Goal: Communication & Community: Participate in discussion

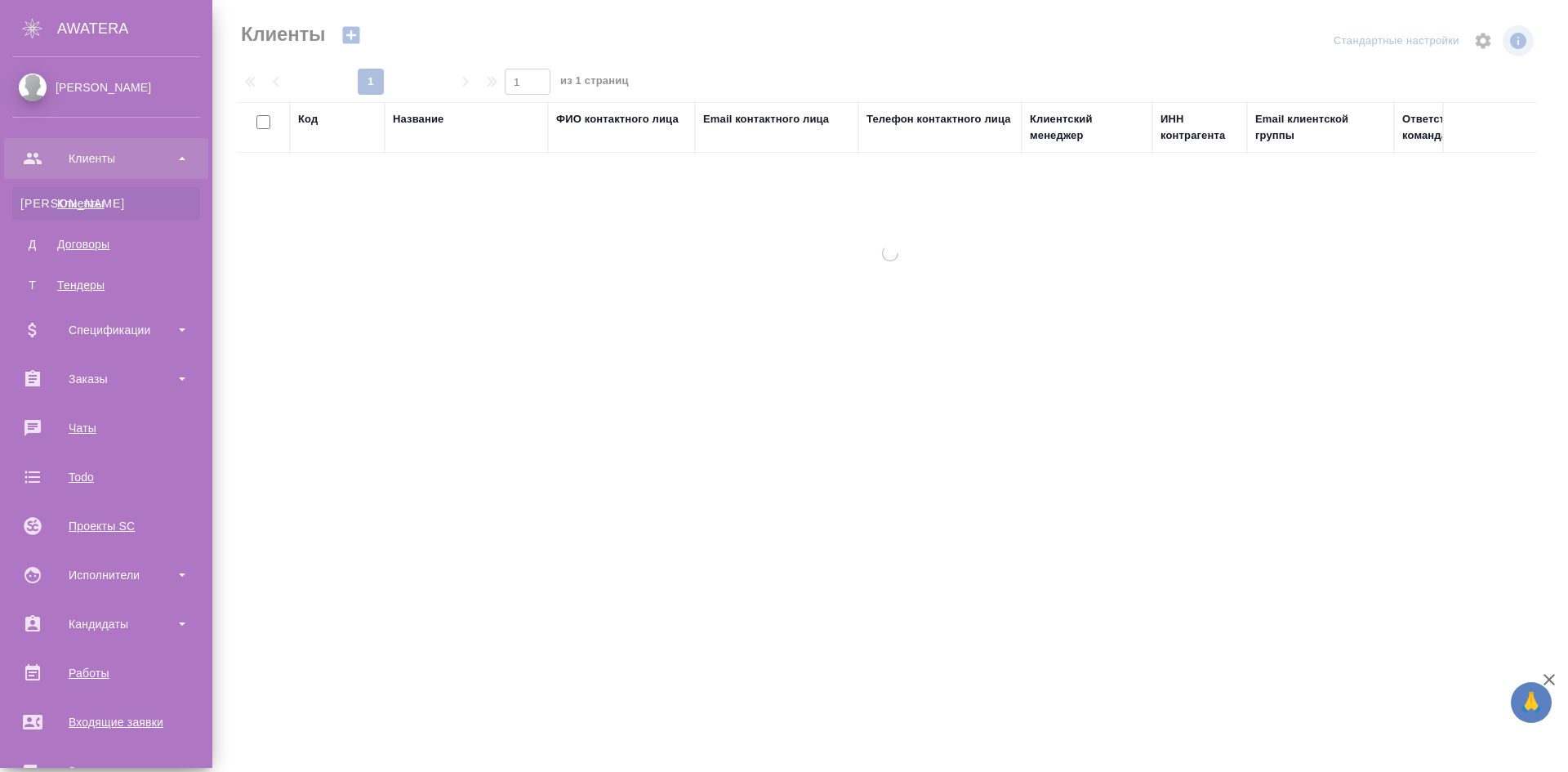
select select "RU"
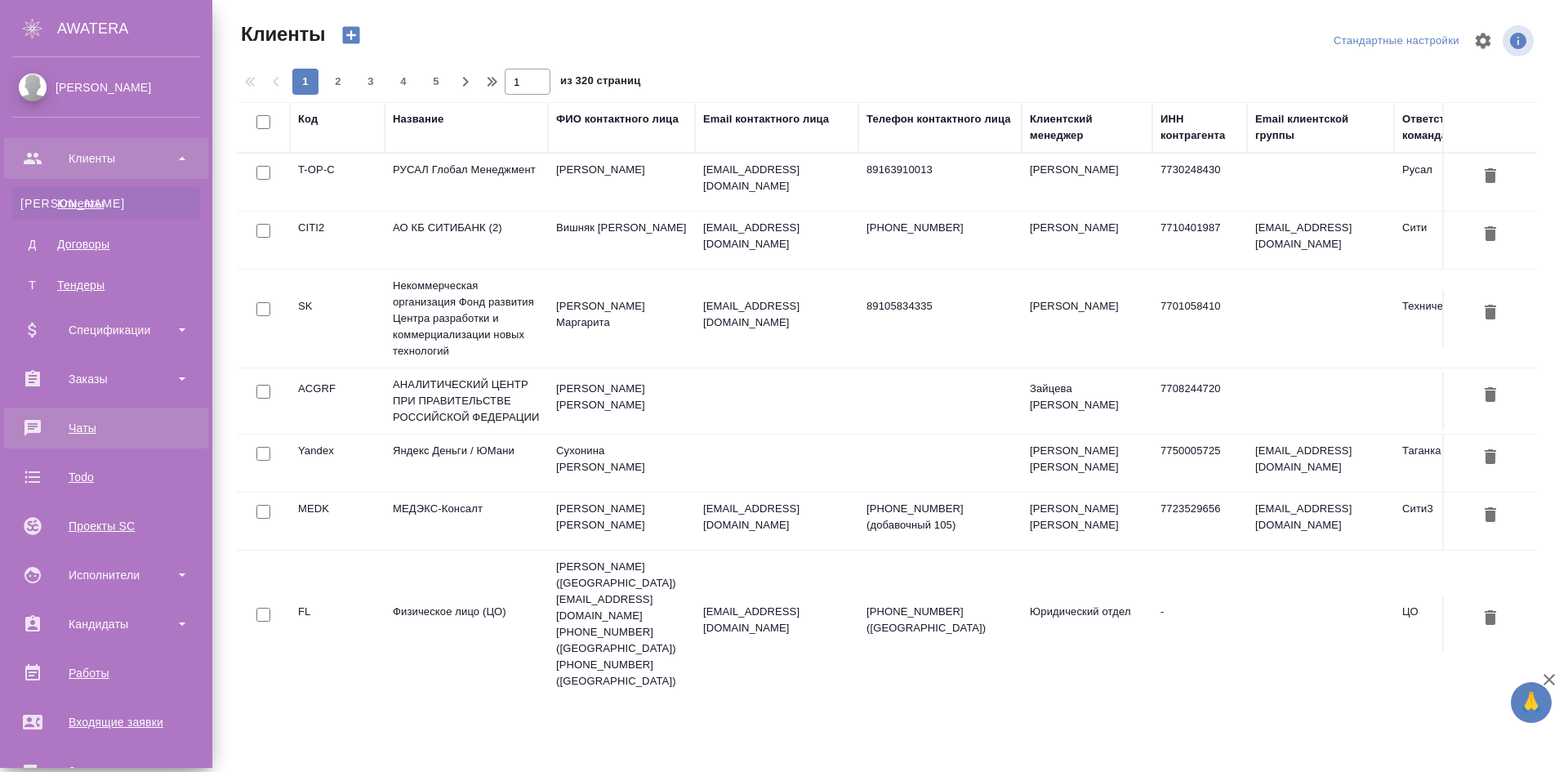
click at [129, 446] on link "0 Чаты" at bounding box center [106, 428] width 205 height 41
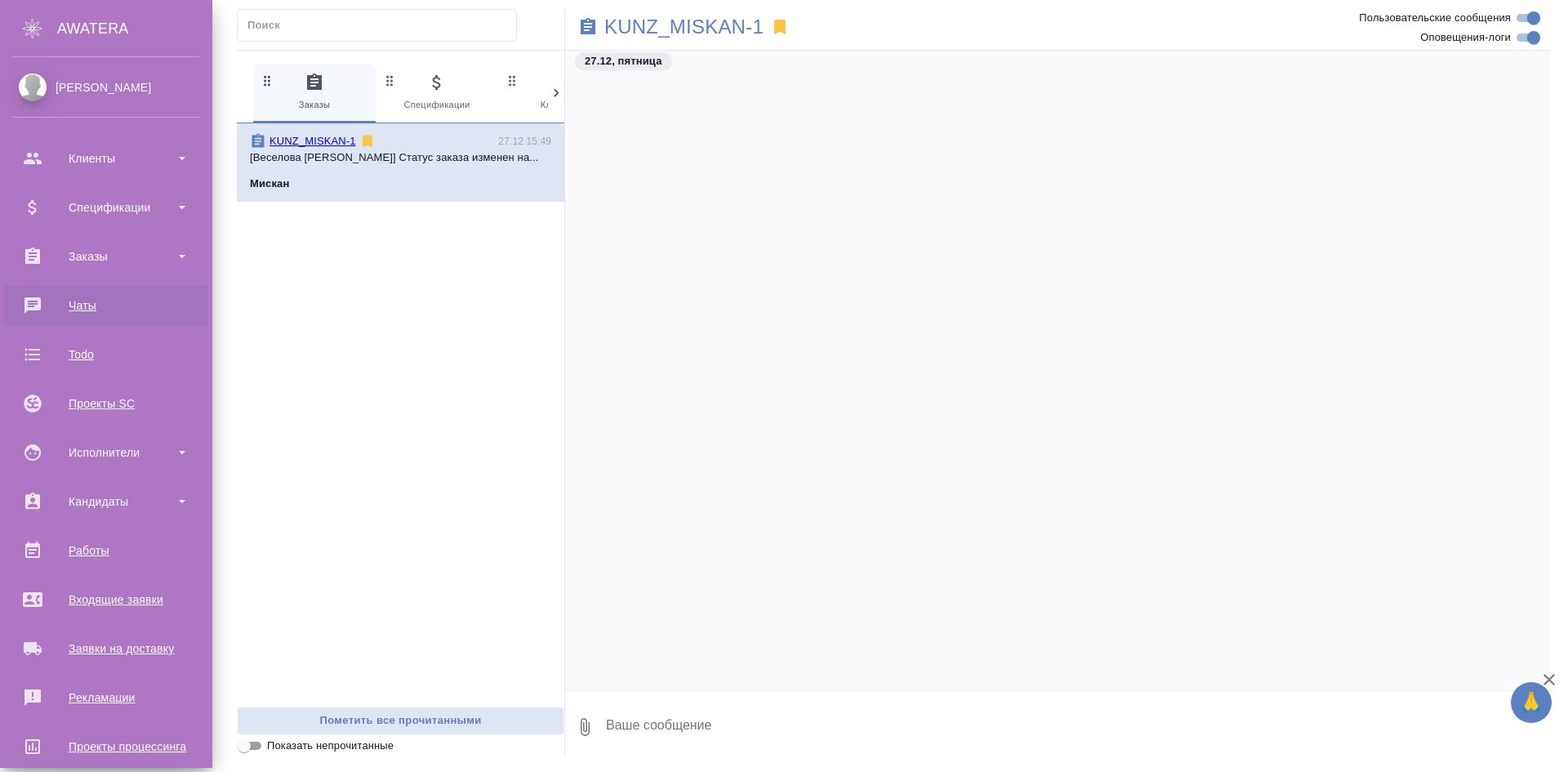
scroll to position [20143, 0]
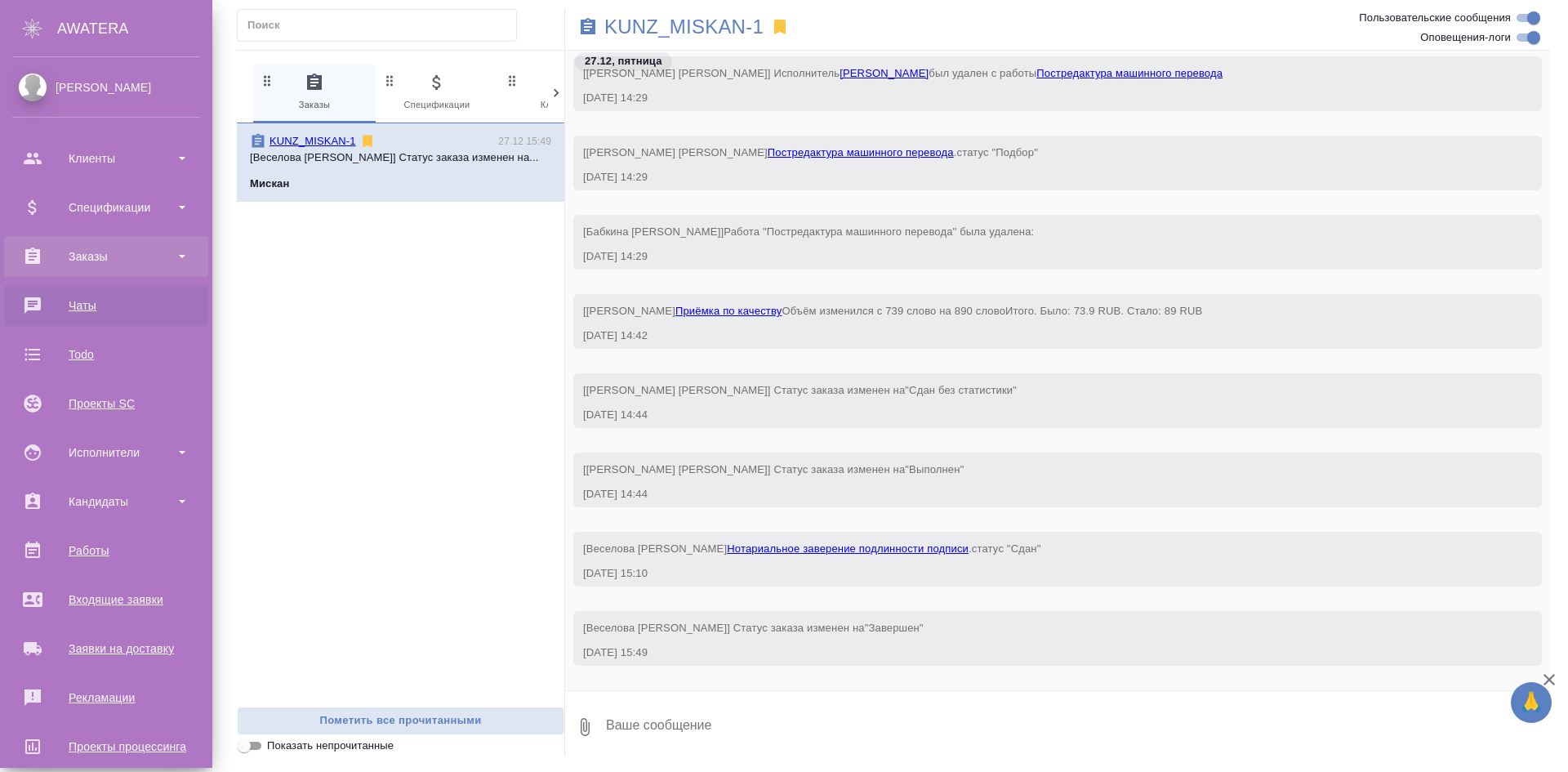
click at [69, 240] on div "Заказы" at bounding box center [106, 257] width 205 height 41
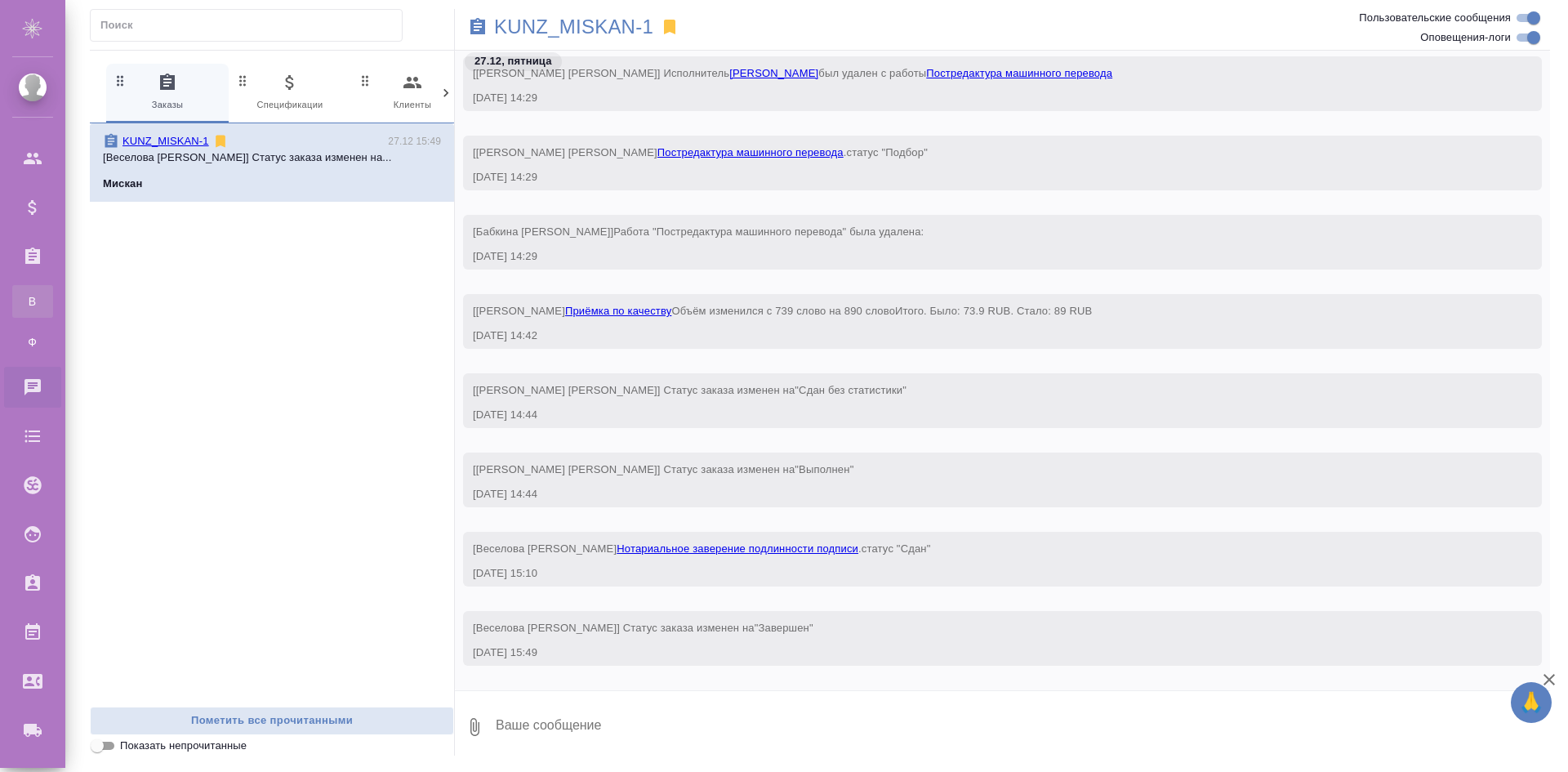
click at [25, 307] on div "Все заказы" at bounding box center [12, 302] width 25 height 16
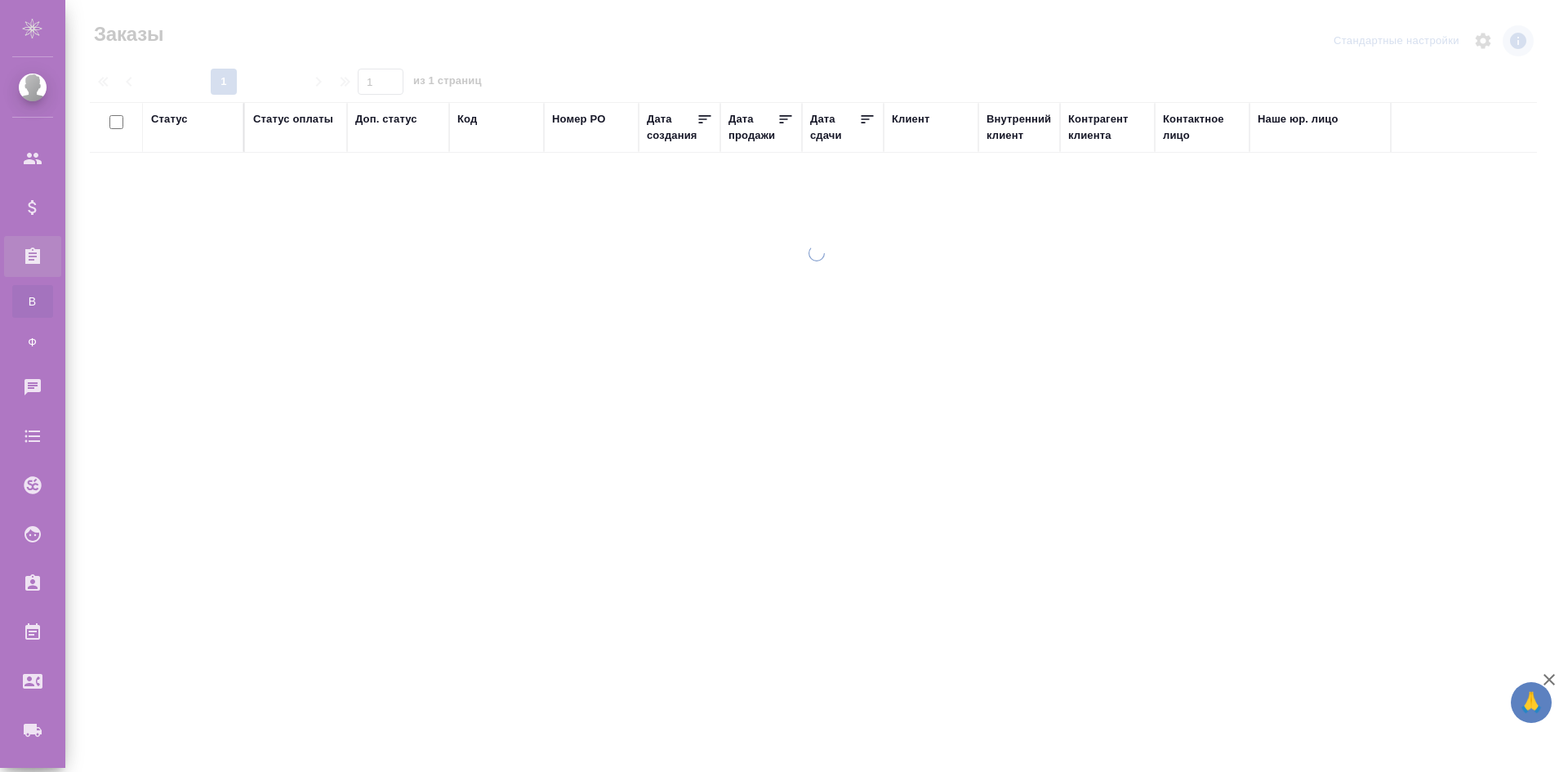
click at [488, 120] on div "Код" at bounding box center [497, 120] width 78 height 16
click at [472, 118] on div "Код" at bounding box center [468, 120] width 20 height 16
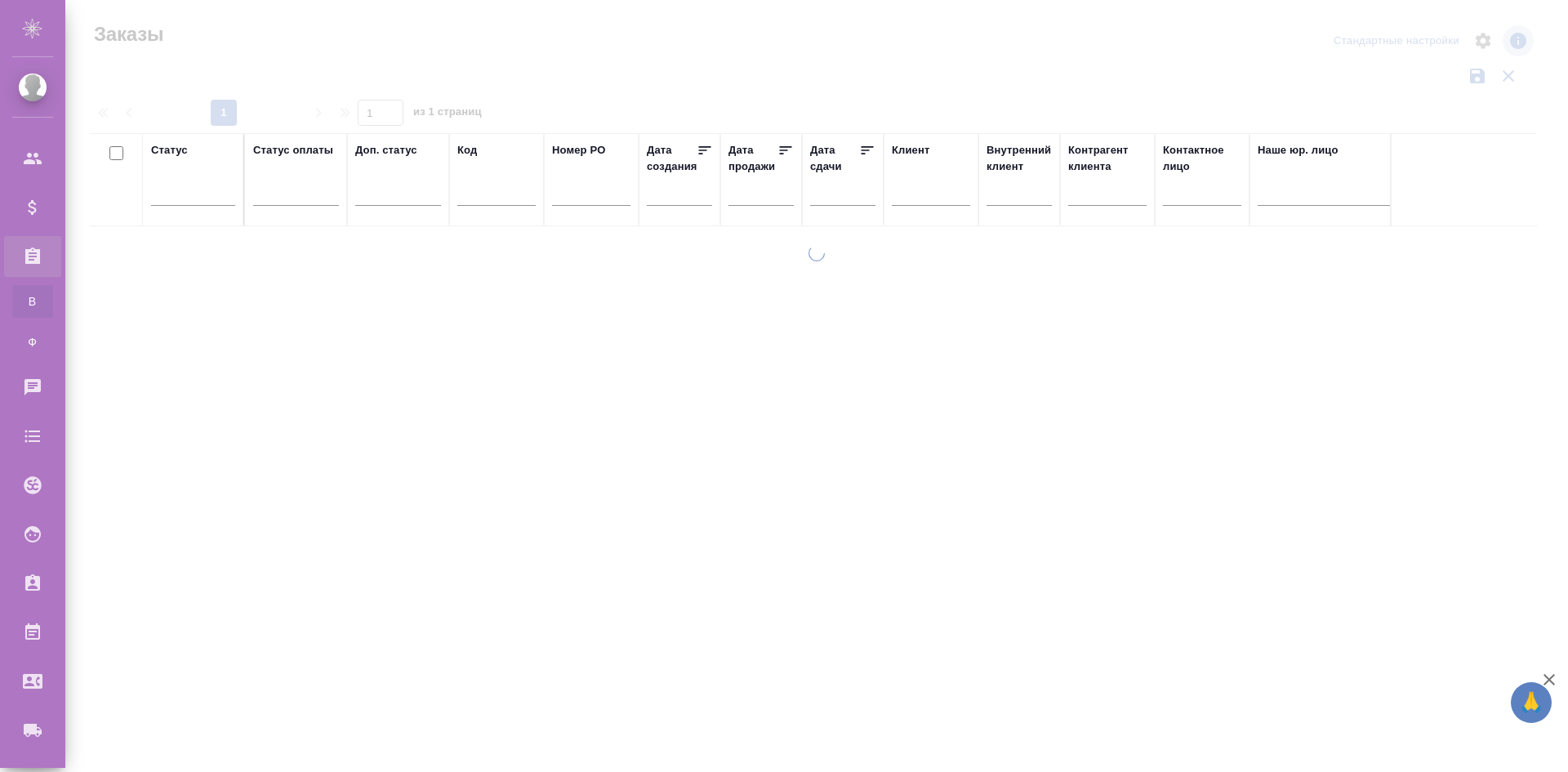
click at [467, 181] on div at bounding box center [497, 197] width 78 height 40
click at [482, 197] on input "text" at bounding box center [497, 195] width 78 height 21
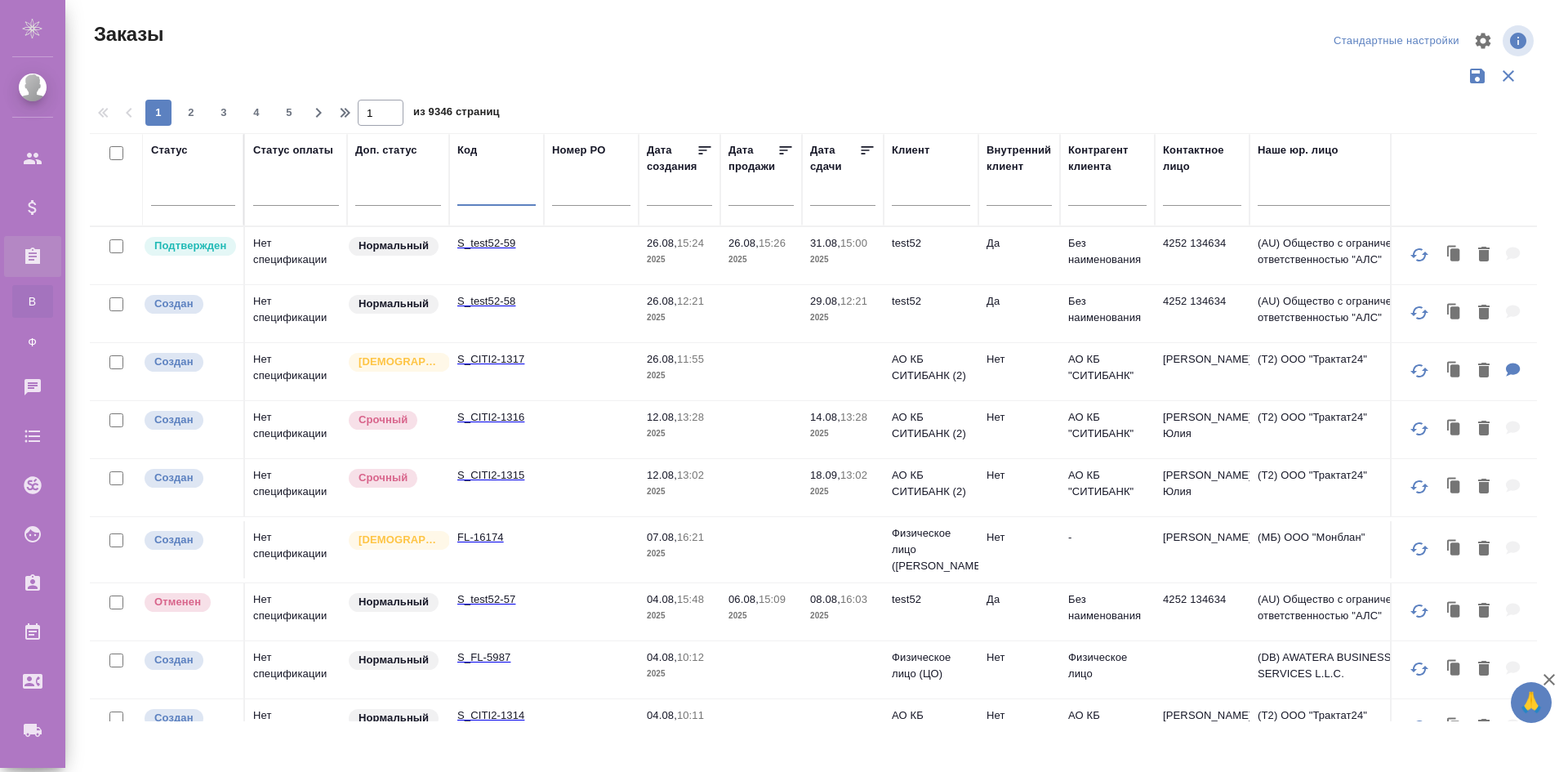
click at [484, 197] on input "text" at bounding box center [497, 195] width 78 height 21
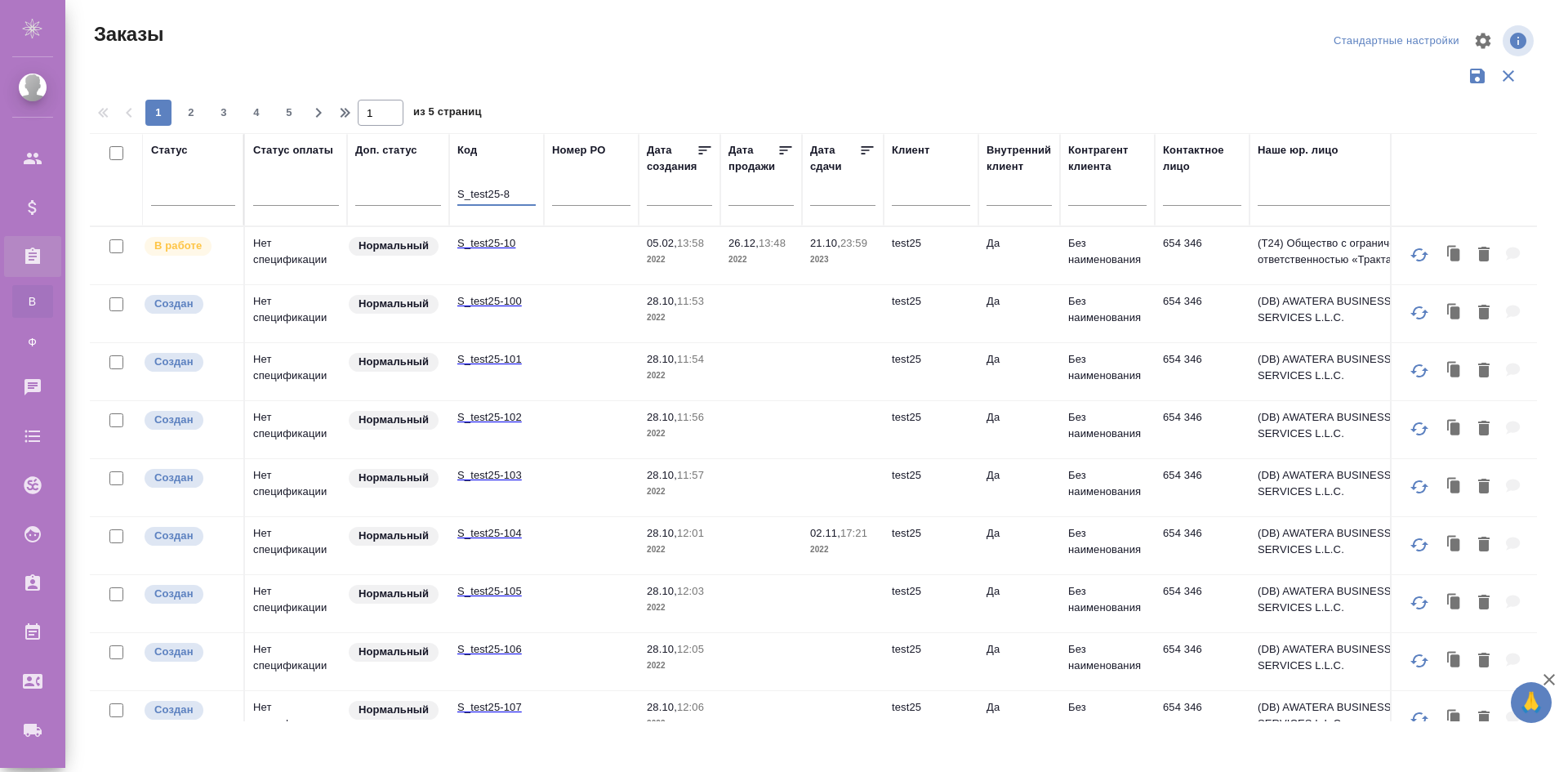
type input "S_test25-8"
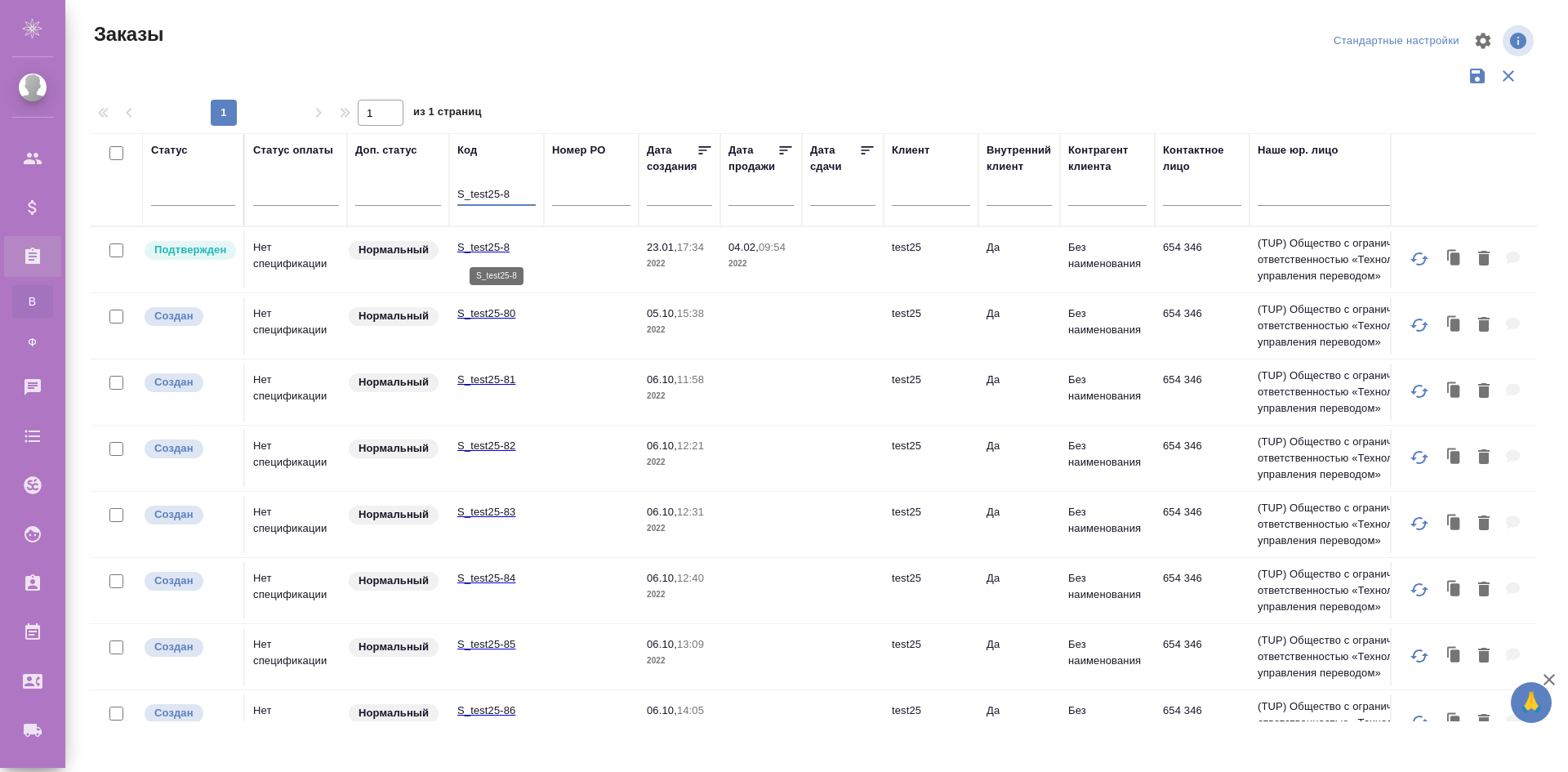
click at [501, 252] on p "S_test25-8" at bounding box center [497, 247] width 78 height 16
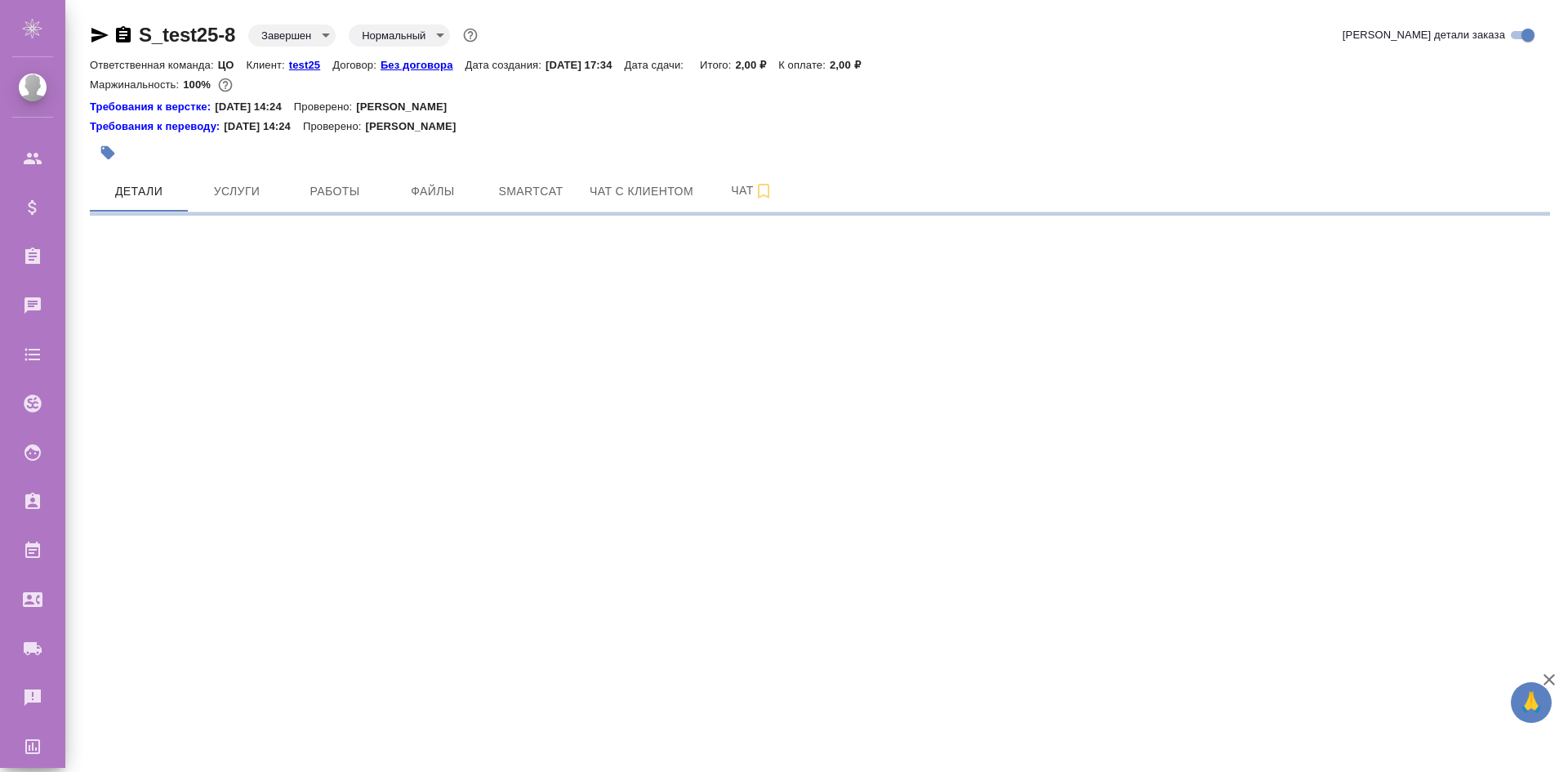
select select "RU"
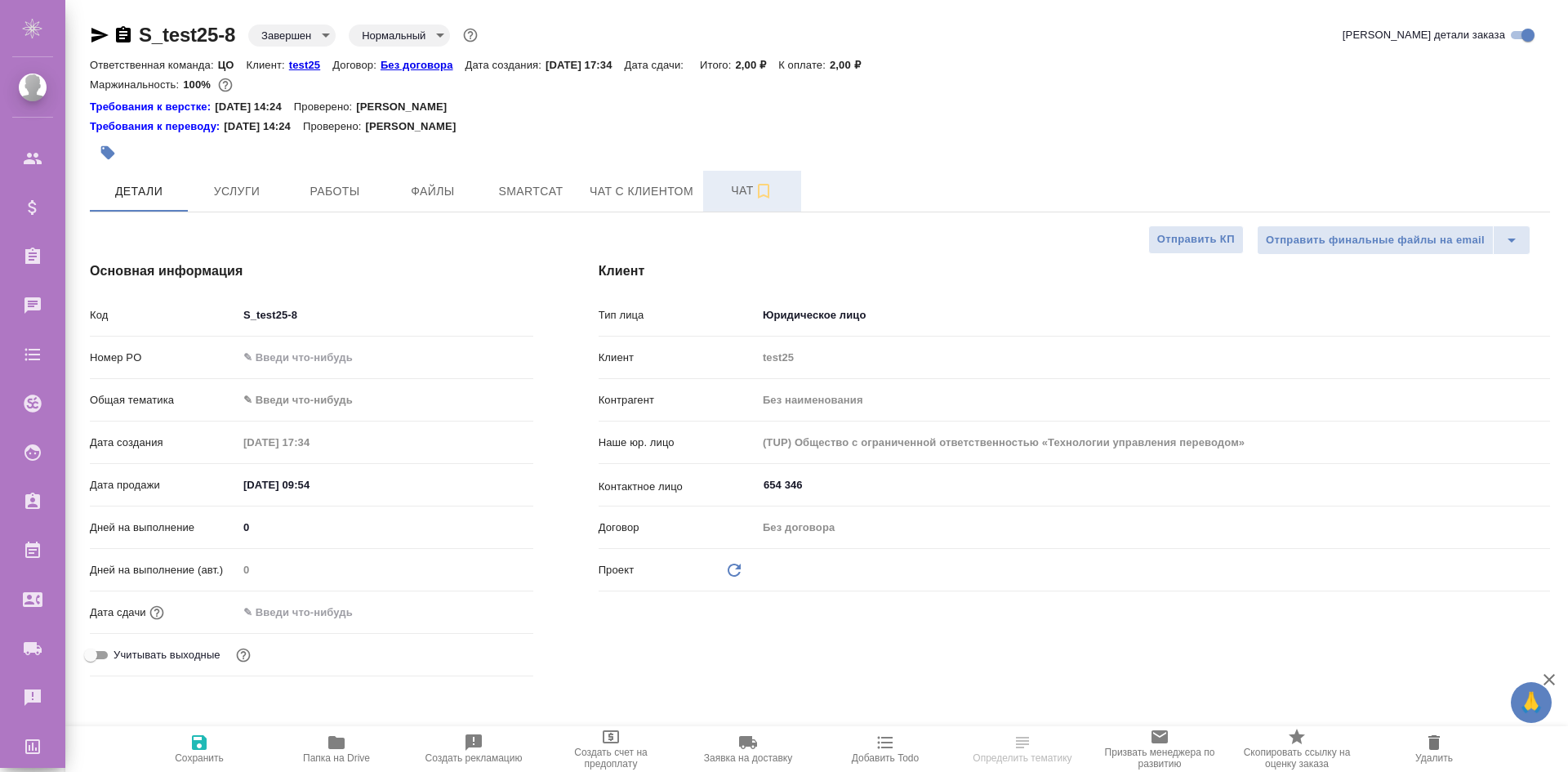
type textarea "x"
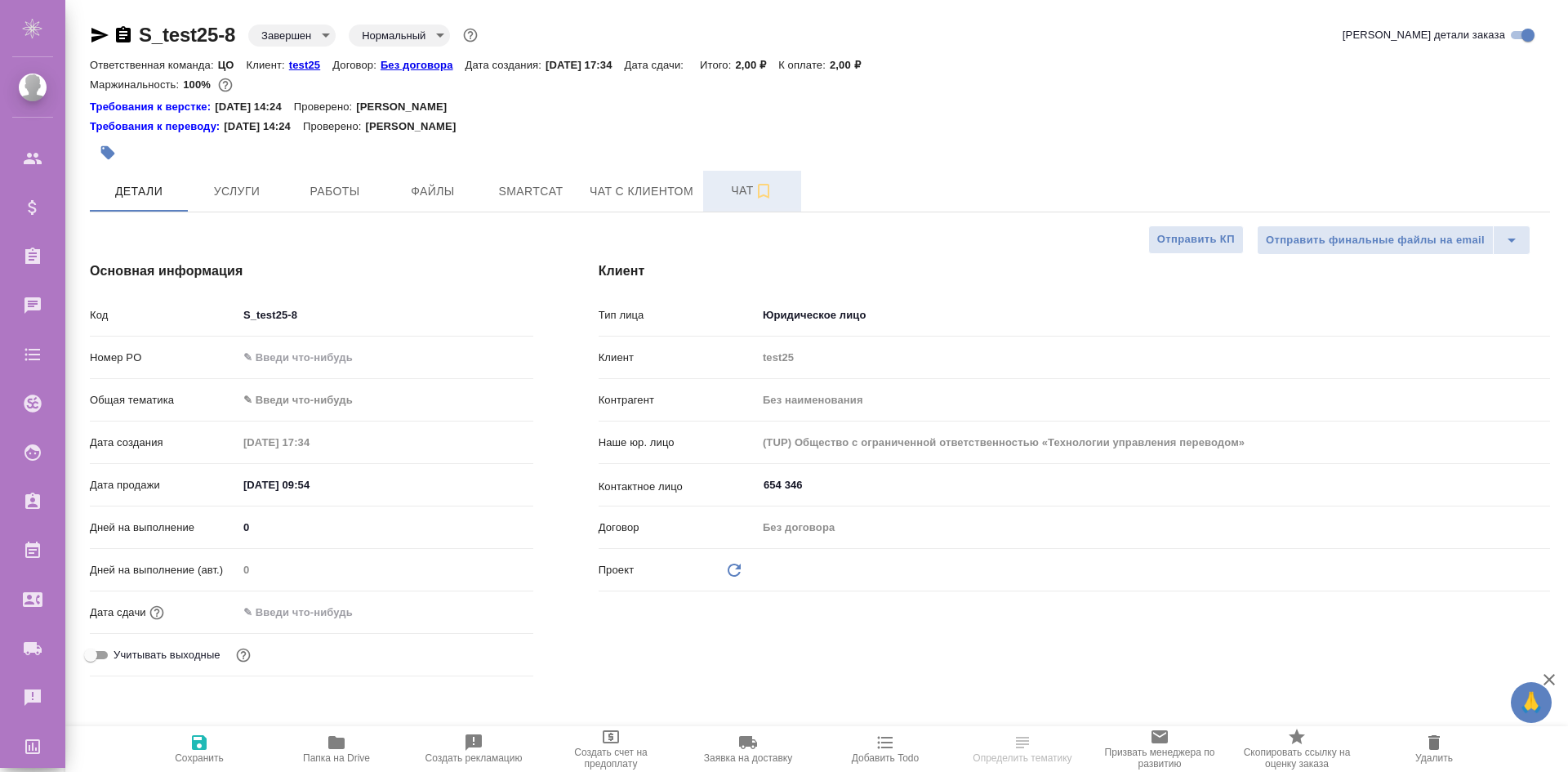
type textarea "x"
click at [709, 188] on button "Чат" at bounding box center [752, 191] width 98 height 41
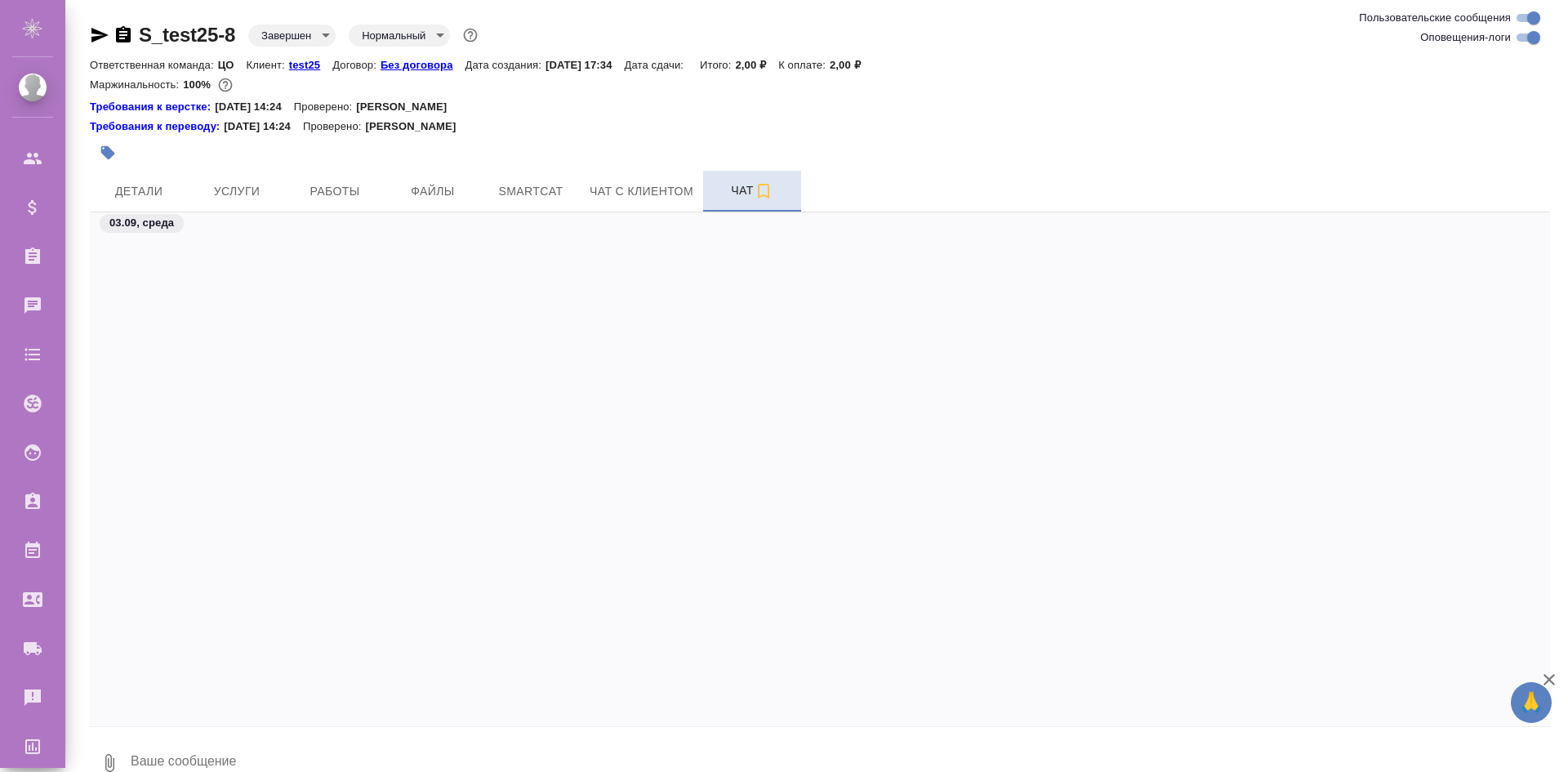
scroll to position [6321, 0]
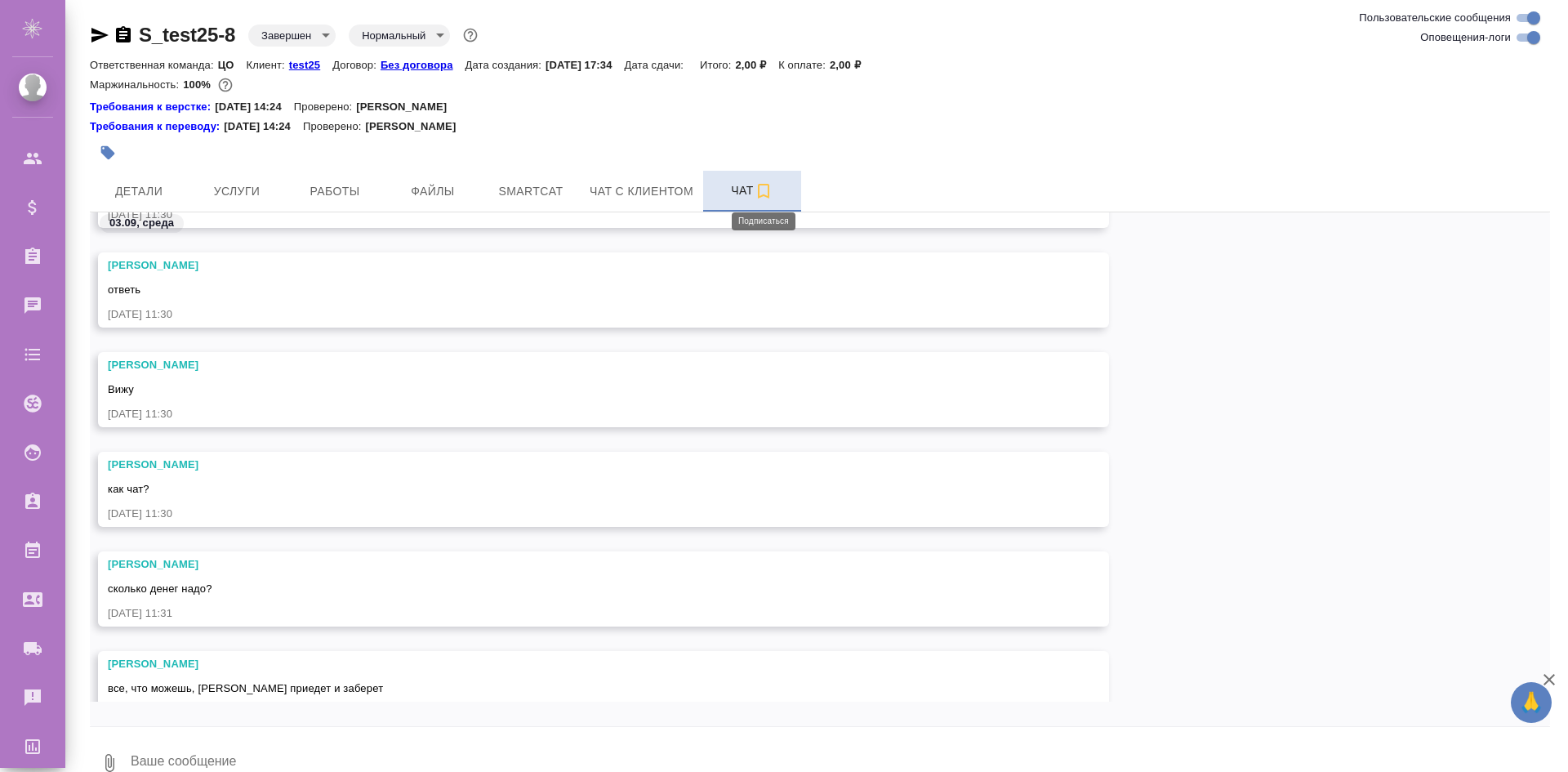
click at [765, 191] on icon "button" at bounding box center [764, 191] width 20 height 20
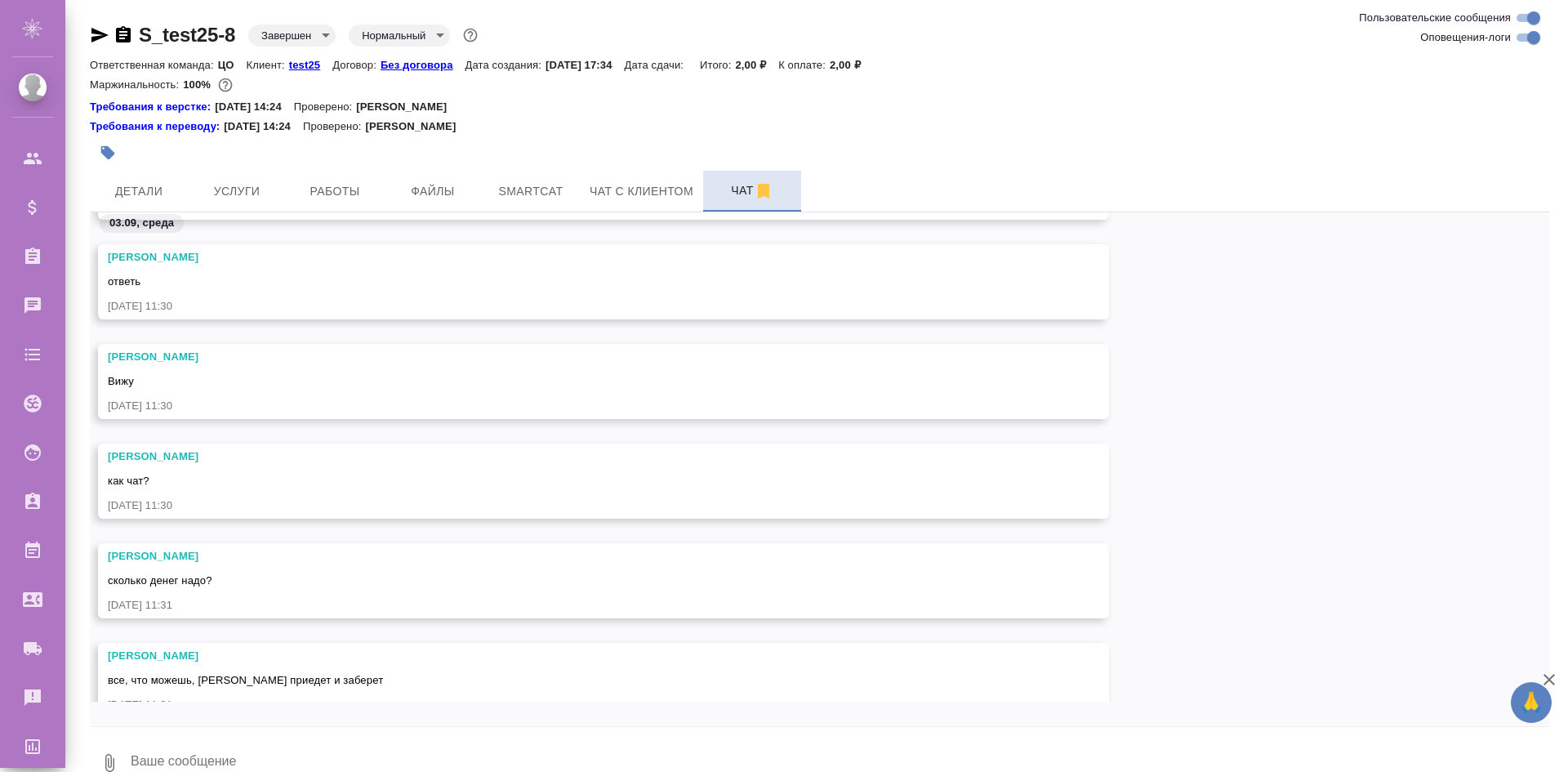
click at [274, 770] on textarea at bounding box center [839, 762] width 1421 height 55
type textarea "Player 2 has entered the game"
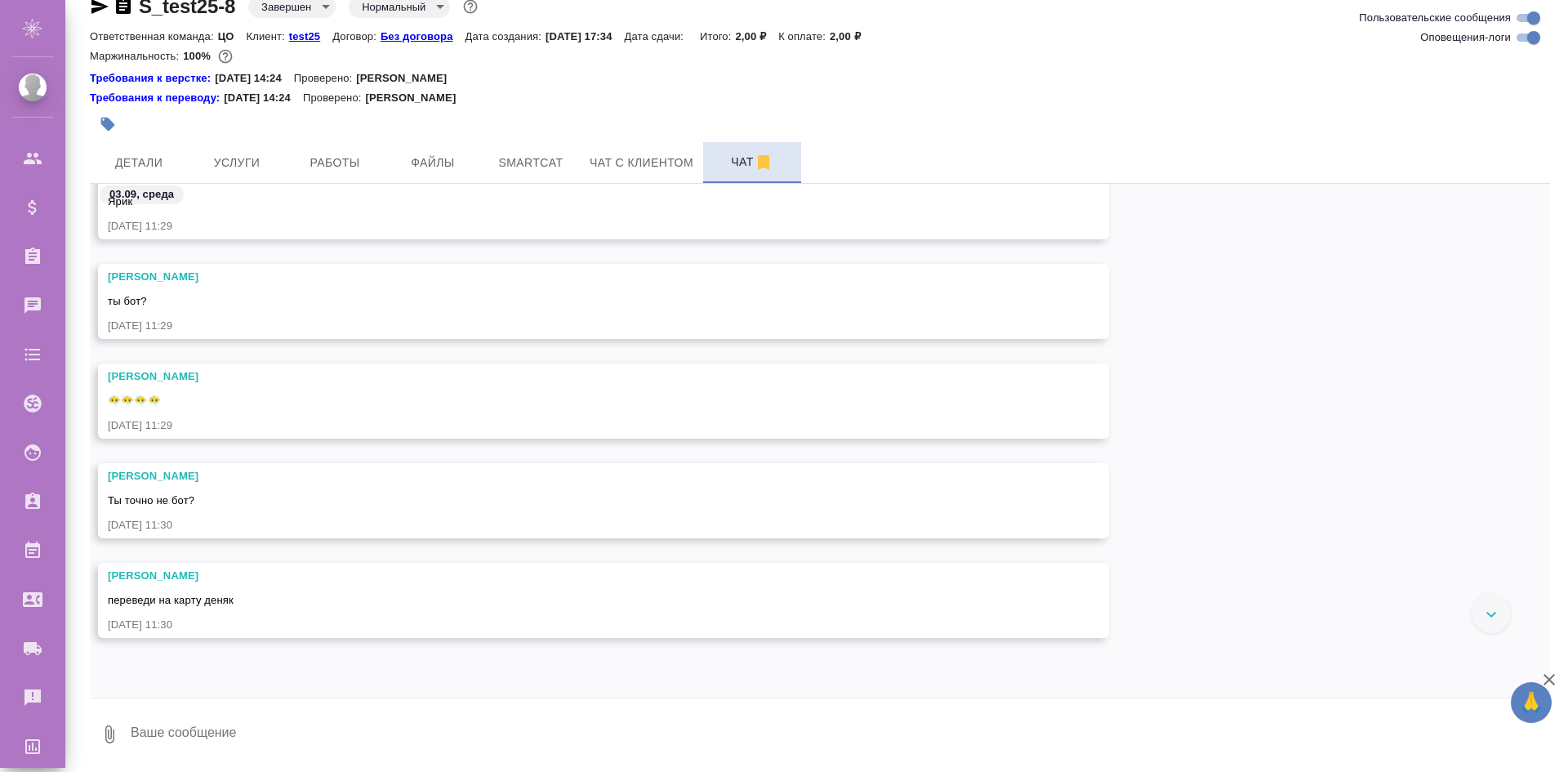
scroll to position [3868, 0]
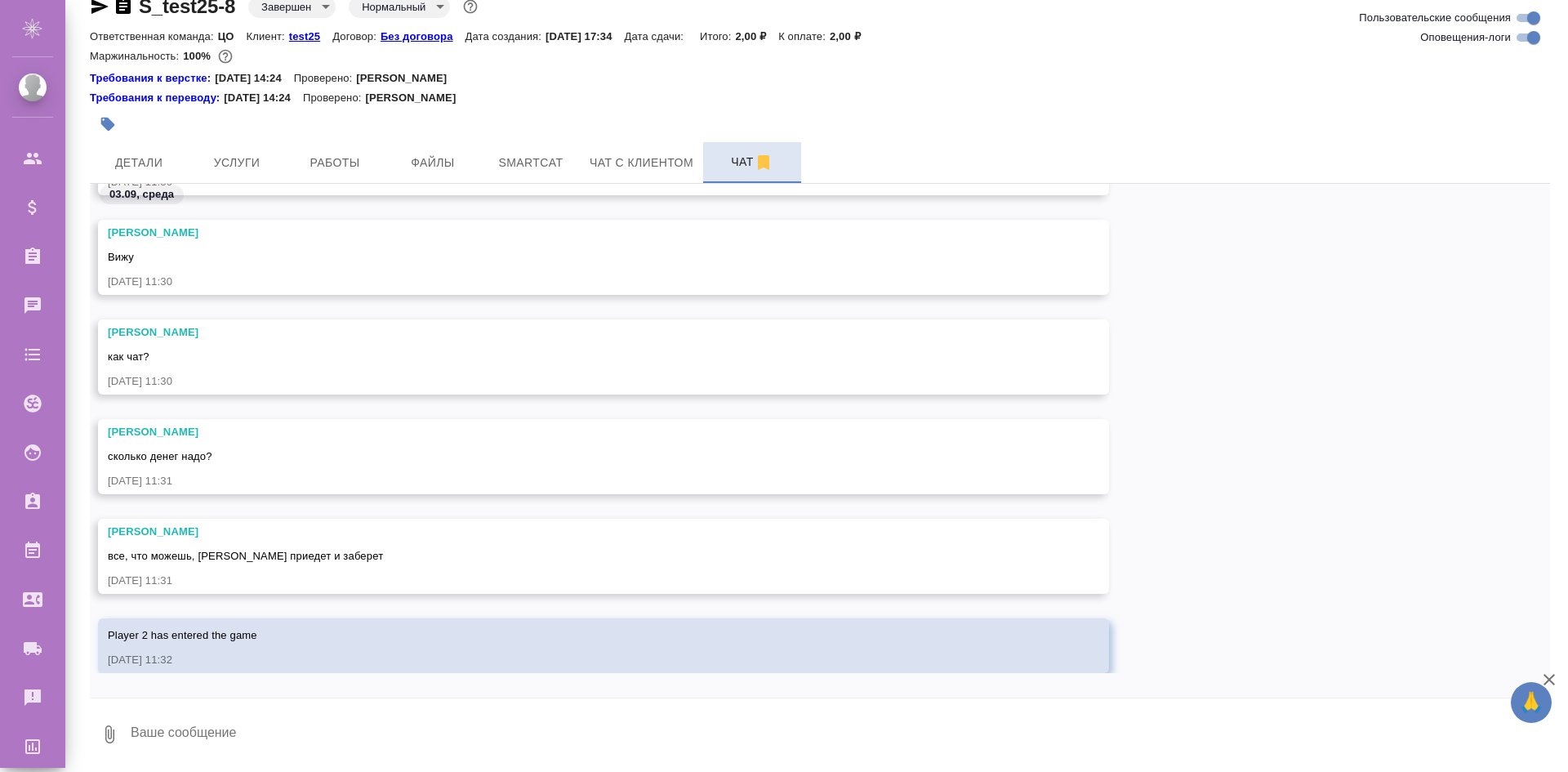
drag, startPoint x: 371, startPoint y: 711, endPoint x: 265, endPoint y: 732, distance: 108.1
click at [265, 732] on textarea at bounding box center [839, 734] width 1421 height 55
